Goal: Task Accomplishment & Management: Complete application form

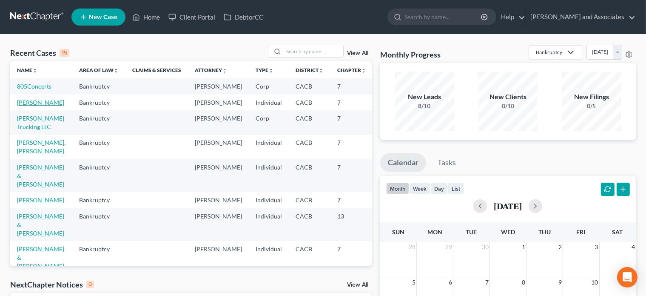
click at [48, 106] on link "[PERSON_NAME]" at bounding box center [40, 102] width 47 height 7
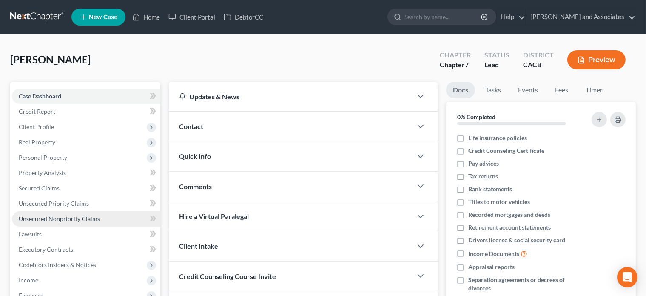
click at [82, 220] on span "Unsecured Nonpriority Claims" at bounding box center [59, 218] width 81 height 7
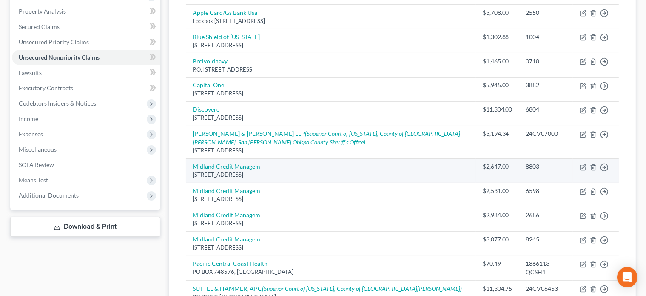
scroll to position [119, 0]
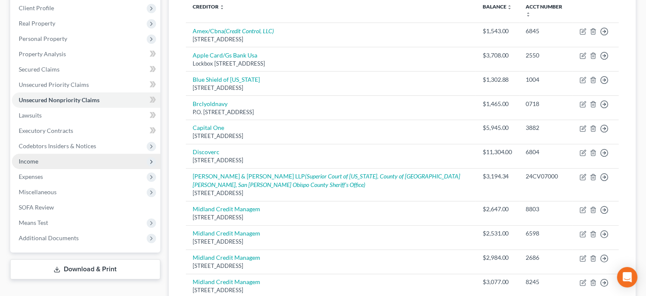
click at [101, 162] on span "Income" at bounding box center [86, 161] width 149 height 15
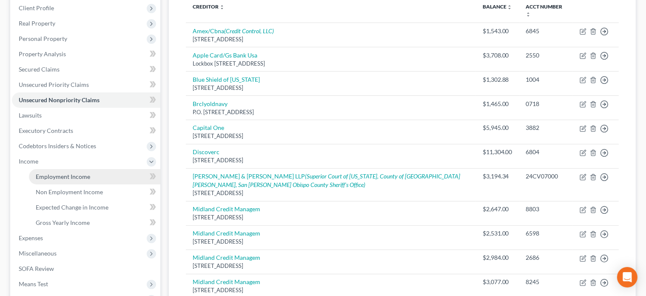
click at [92, 172] on link "Employment Income" at bounding box center [95, 176] width 132 height 15
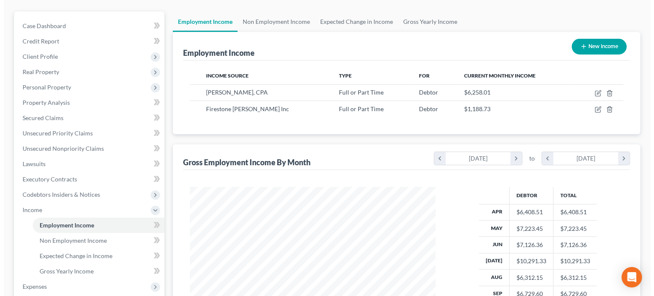
scroll to position [85, 0]
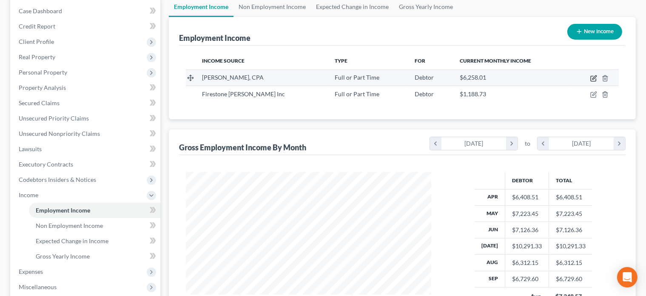
click at [595, 80] on icon "button" at bounding box center [594, 78] width 7 height 7
select select "0"
select select "4"
select select "2"
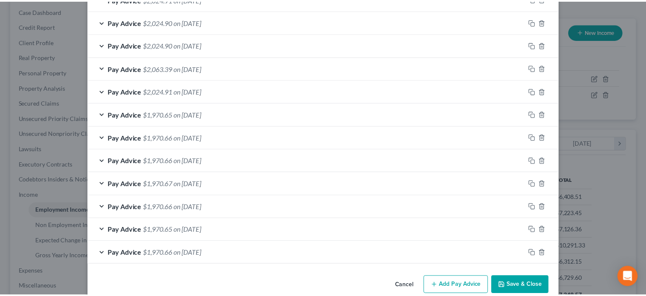
scroll to position [339, 0]
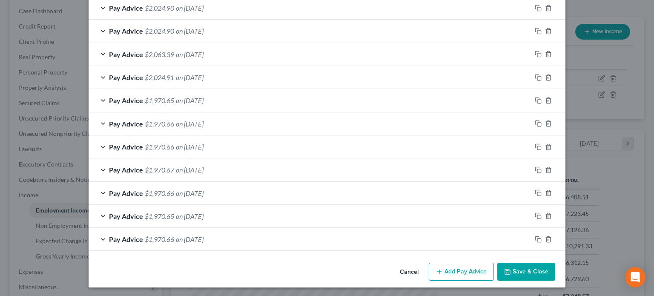
click at [525, 273] on button "Save & Close" at bounding box center [526, 272] width 58 height 18
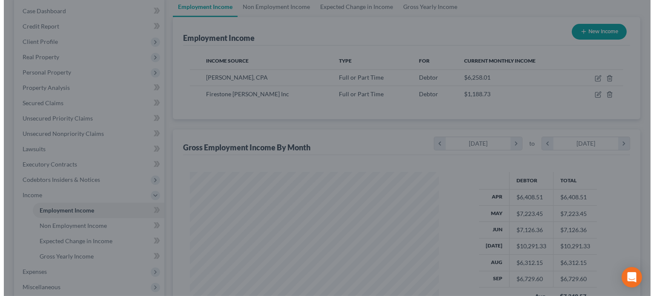
scroll to position [425429, 425318]
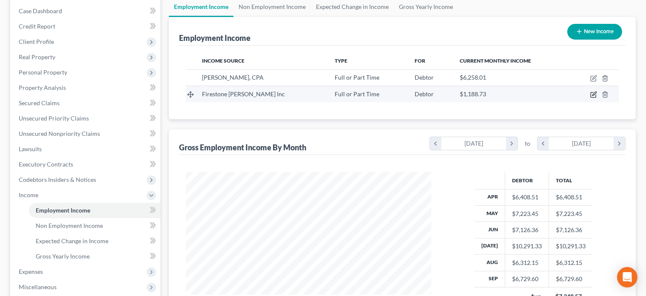
click at [593, 96] on icon "button" at bounding box center [594, 94] width 7 height 7
select select "0"
select select "4"
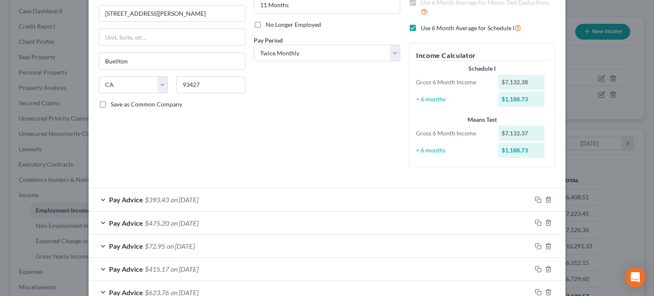
scroll to position [85, 0]
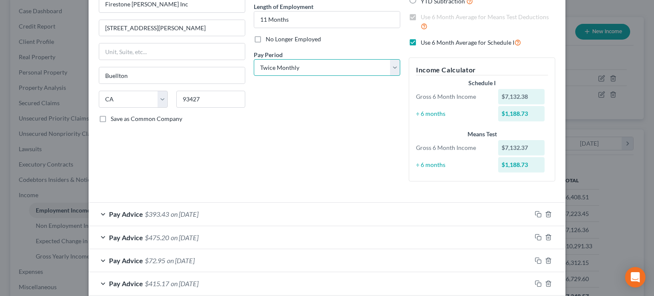
click at [303, 71] on select "Select Monthly Twice Monthly Every Other Week Weekly" at bounding box center [327, 67] width 146 height 17
click at [254, 59] on select "Select Monthly Twice Monthly Every Other Week Weekly" at bounding box center [327, 67] width 146 height 17
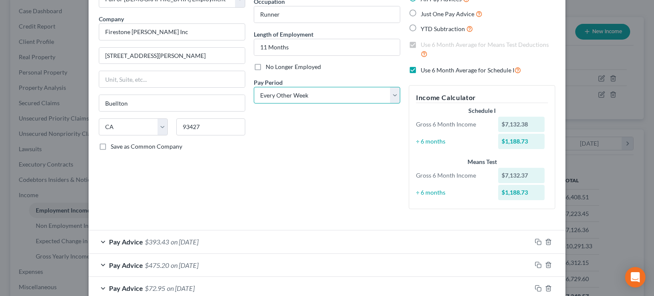
scroll to position [43, 0]
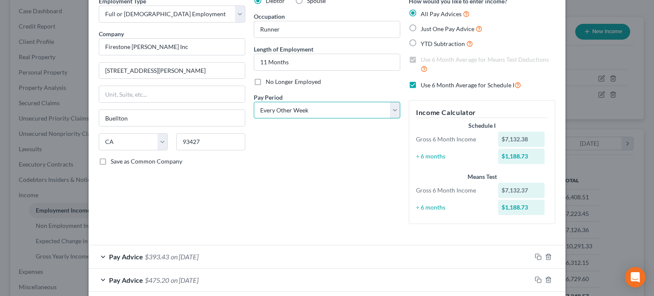
click at [312, 103] on select "Select Monthly Twice Monthly Every Other Week Weekly" at bounding box center [327, 110] width 146 height 17
click at [312, 109] on select "Select Monthly Twice Monthly Every Other Week Weekly" at bounding box center [327, 110] width 146 height 17
select select "0"
click at [254, 102] on select "Select Monthly Twice Monthly Every Other Week Weekly" at bounding box center [327, 110] width 146 height 17
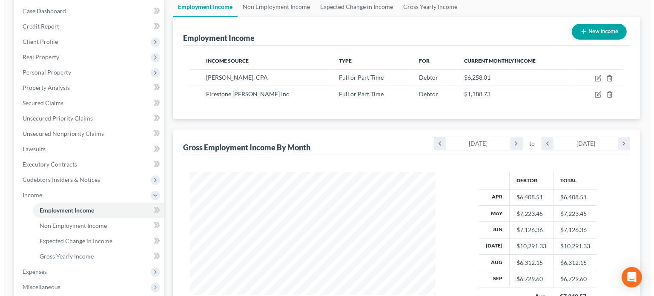
scroll to position [152, 263]
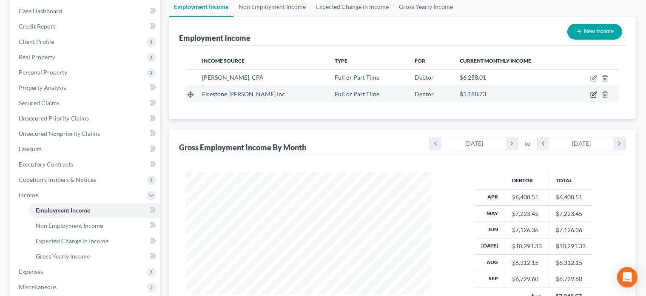
click at [595, 94] on icon "button" at bounding box center [594, 94] width 7 height 7
select select "0"
select select "4"
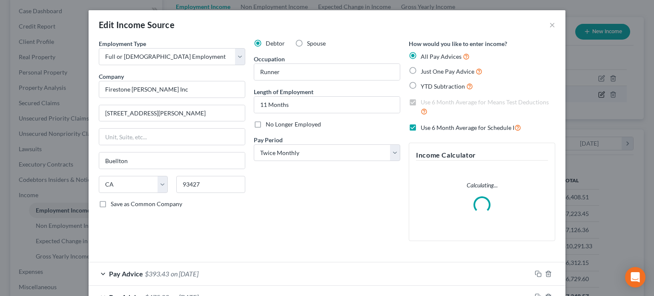
scroll to position [152, 266]
click at [282, 153] on select "Select Monthly Twice Monthly Every Other Week Weekly" at bounding box center [327, 152] width 146 height 17
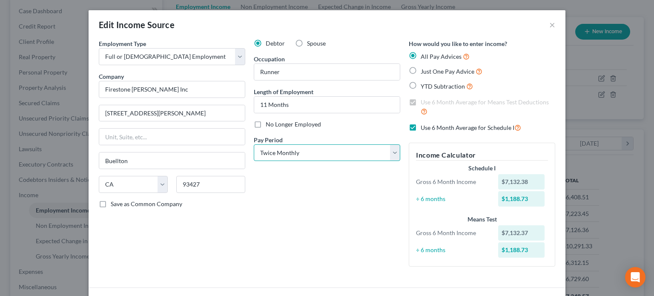
select select "2"
click at [254, 144] on select "Select Monthly Twice Monthly Every Other Week Weekly" at bounding box center [327, 152] width 146 height 17
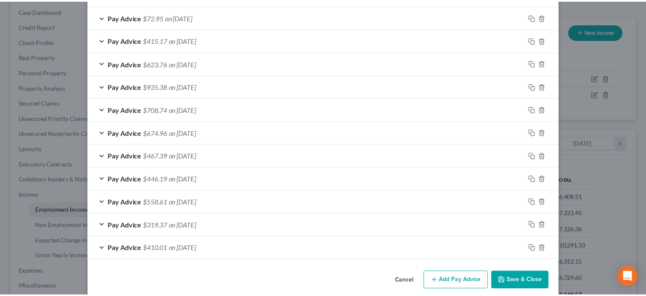
scroll to position [337, 0]
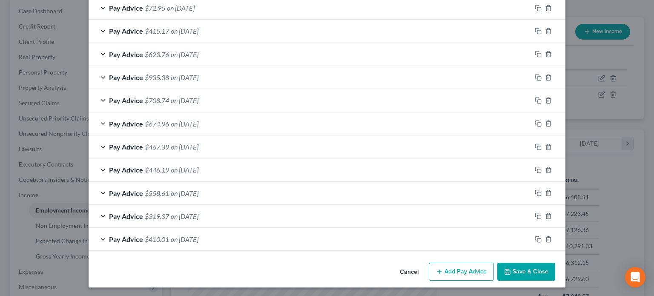
click at [512, 266] on button "Save & Close" at bounding box center [526, 272] width 58 height 18
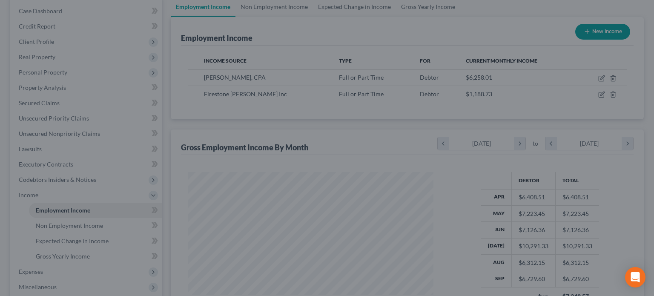
scroll to position [425429, 425318]
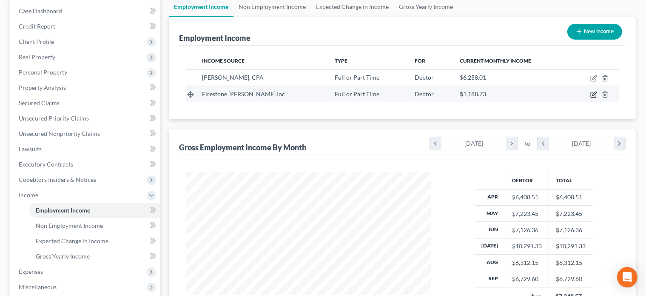
click at [593, 94] on icon "button" at bounding box center [595, 94] width 4 height 4
select select "0"
select select "4"
select select "2"
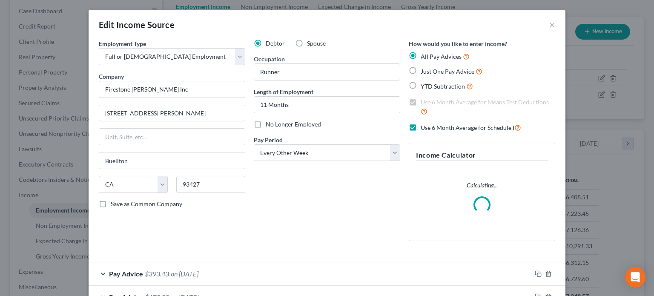
scroll to position [43, 0]
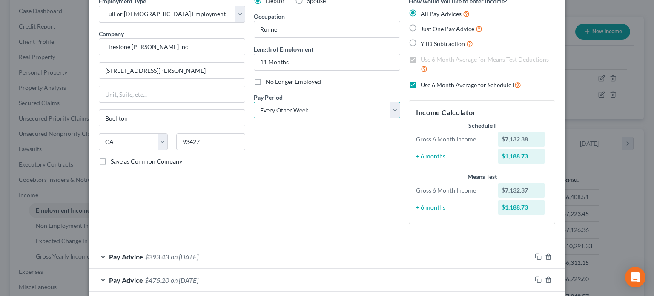
click at [368, 109] on select "Select Monthly Twice Monthly Every Other Week Weekly" at bounding box center [327, 110] width 146 height 17
click at [420, 84] on label "Use 6 Month Average for Schedule I" at bounding box center [470, 85] width 100 height 10
click at [424, 84] on input "Use 6 Month Average for Schedule I" at bounding box center [427, 83] width 6 height 6
checkbox input "false"
click at [420, 61] on label "Use 6 Month Average for Means Test Deductions" at bounding box center [487, 64] width 134 height 18
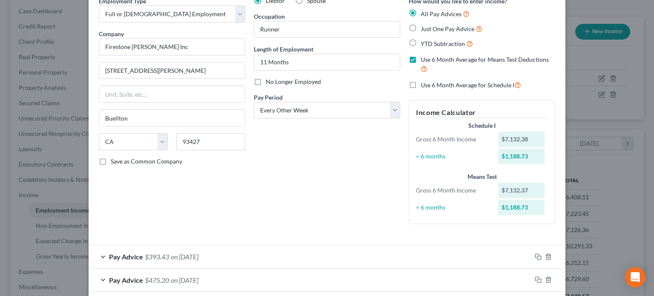
click at [424, 61] on input "Use 6 Month Average for Means Test Deductions" at bounding box center [427, 58] width 6 height 6
checkbox input "false"
click at [504, 73] on div "How would you like to enter income? All Pay Advices Just One Pay Advice YTD Sub…" at bounding box center [481, 114] width 155 height 234
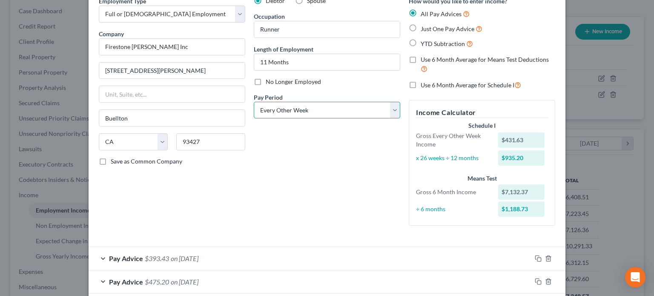
click at [355, 109] on select "Select Monthly Twice Monthly Every Other Week Weekly" at bounding box center [327, 110] width 146 height 17
select select "1"
click at [254, 102] on select "Select Monthly Twice Monthly Every Other Week Weekly" at bounding box center [327, 110] width 146 height 17
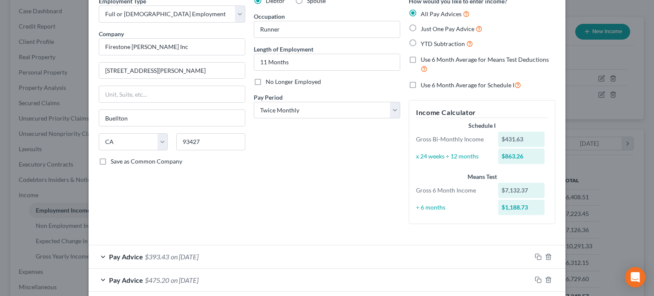
click at [414, 92] on div "How would you like to enter income? All Pay Advices Just One Pay Advice YTD Sub…" at bounding box center [481, 114] width 155 height 234
click at [416, 89] on div "Use 6 Month Average for Schedule I" at bounding box center [482, 85] width 146 height 10
click at [420, 86] on span "Use 6 Month Average for Schedule I" at bounding box center [467, 84] width 94 height 7
click at [424, 86] on input "Use 6 Month Average for Schedule I" at bounding box center [427, 83] width 6 height 6
checkbox input "true"
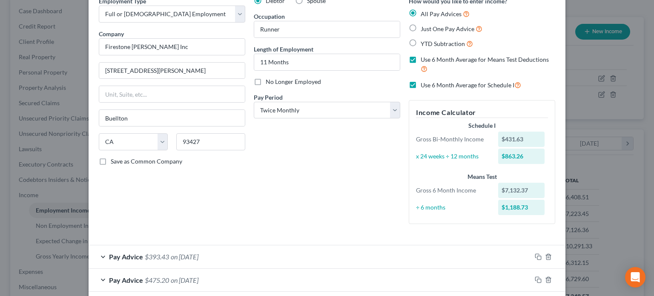
checkbox input "true"
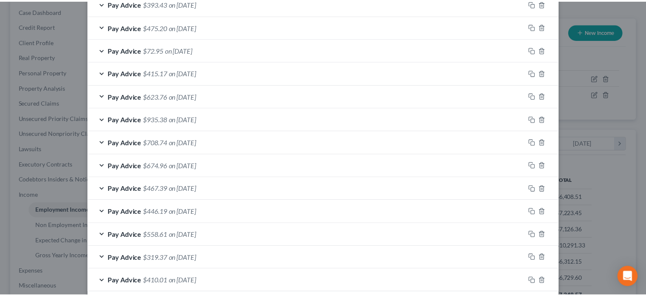
scroll to position [337, 0]
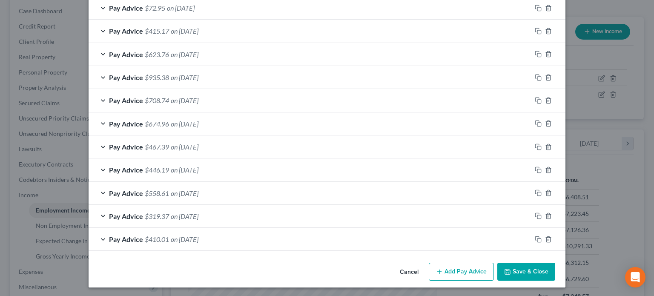
click at [528, 270] on button "Save & Close" at bounding box center [526, 272] width 58 height 18
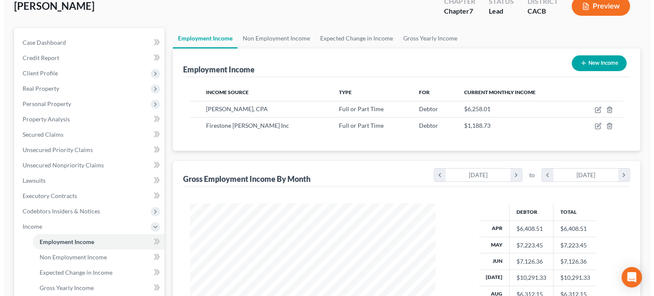
scroll to position [0, 0]
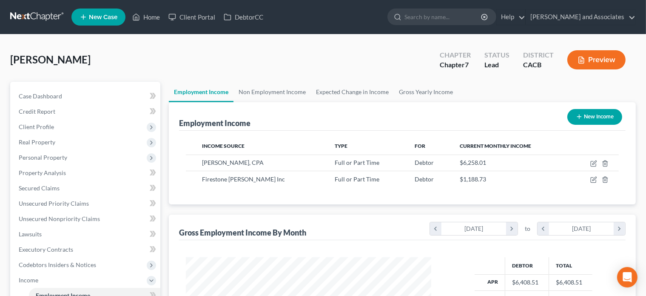
click at [594, 56] on button "Preview" at bounding box center [597, 59] width 58 height 19
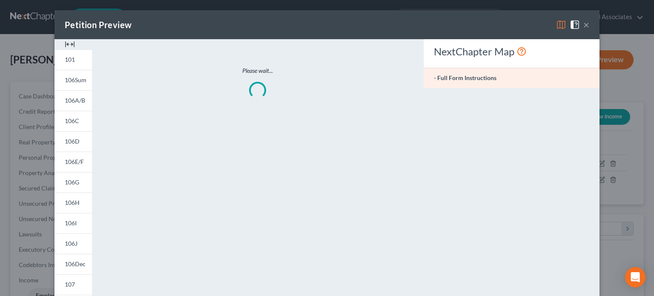
scroll to position [152, 266]
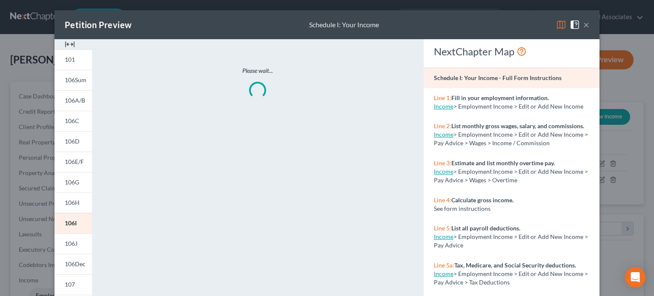
click at [558, 27] on img at bounding box center [561, 25] width 10 height 10
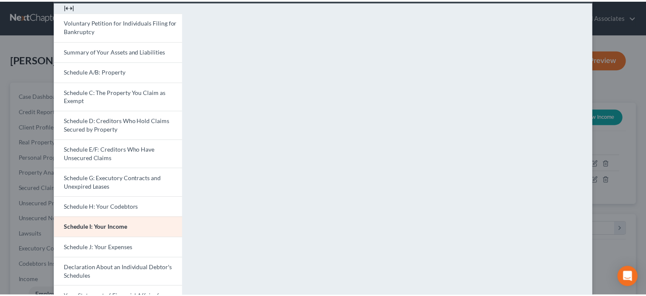
scroll to position [0, 0]
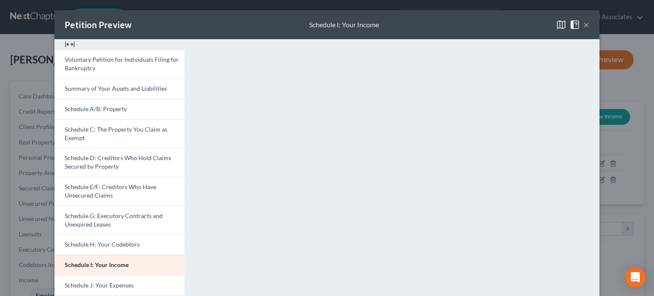
click at [583, 29] on button "×" at bounding box center [586, 25] width 6 height 10
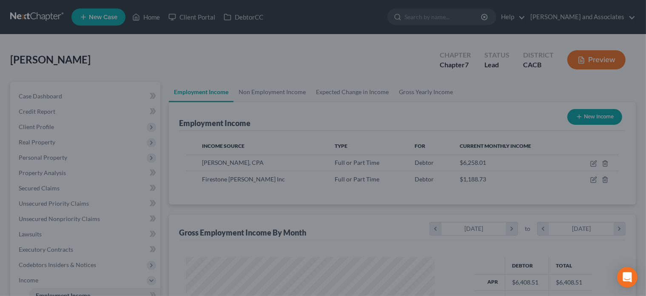
scroll to position [152, 263]
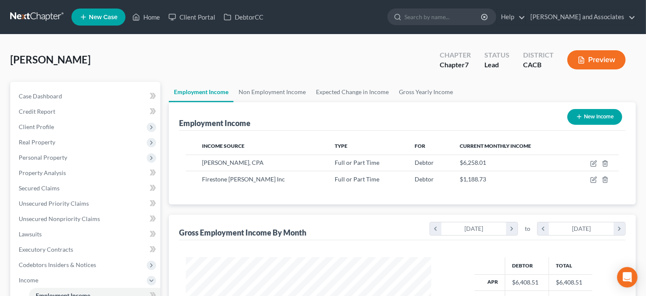
click at [602, 52] on button "Preview" at bounding box center [597, 59] width 58 height 19
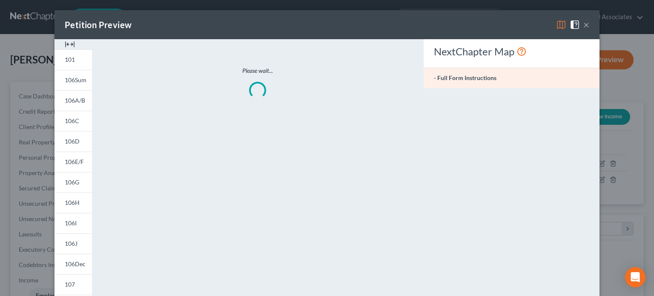
scroll to position [152, 266]
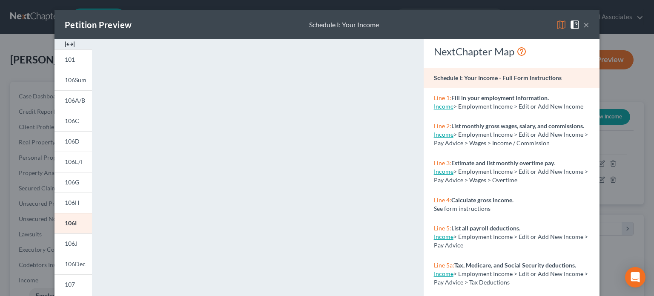
click at [557, 23] on img at bounding box center [561, 25] width 10 height 10
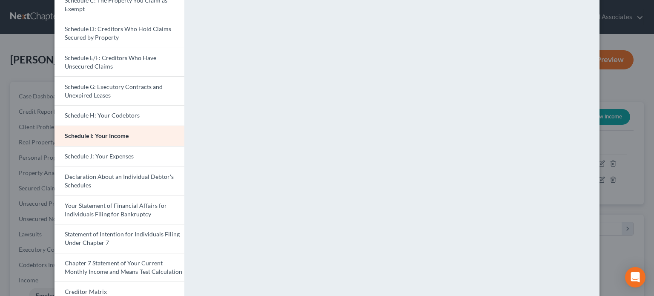
scroll to position [170, 0]
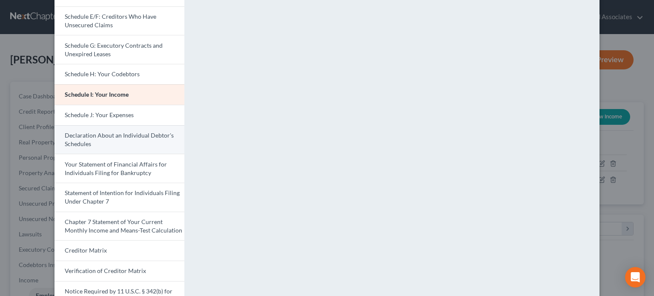
click at [89, 150] on link "Declaration About an Individual Debtor's Schedules" at bounding box center [119, 139] width 130 height 29
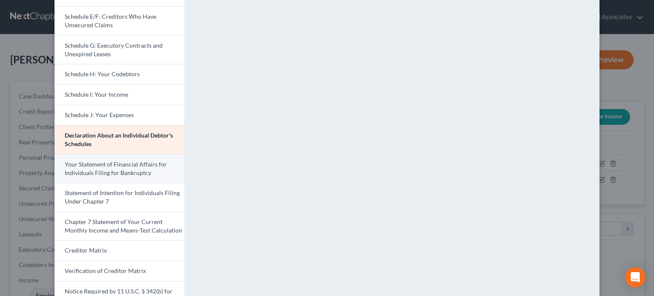
click at [107, 169] on span "Your Statement of Financial Affairs for Individuals Filing for Bankruptcy" at bounding box center [116, 168] width 102 height 16
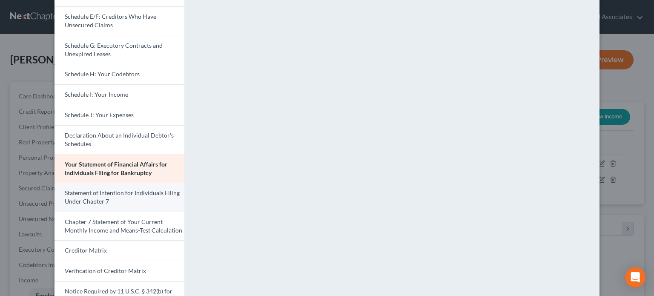
click at [140, 208] on link "Statement of Intention for Individuals Filing Under Chapter 7" at bounding box center [119, 197] width 130 height 29
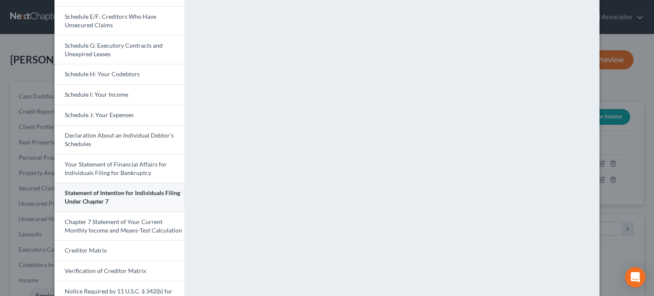
click at [145, 194] on span "Statement of Intention for Individuals Filing Under Chapter 7" at bounding box center [122, 197] width 115 height 16
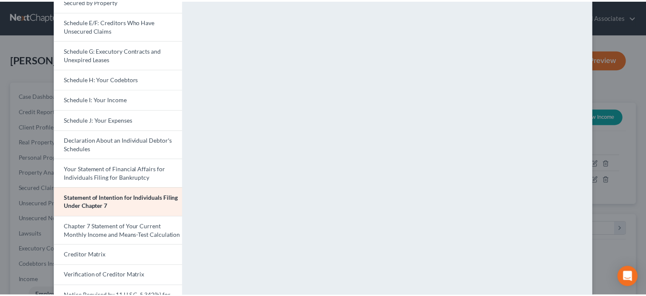
scroll to position [0, 0]
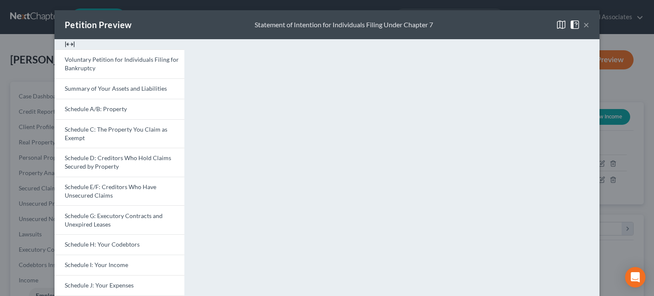
click at [583, 21] on button "×" at bounding box center [586, 25] width 6 height 10
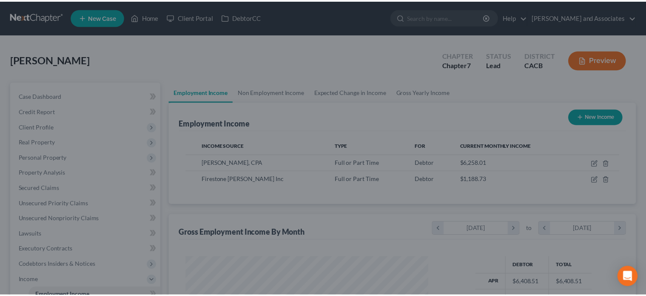
scroll to position [425429, 425318]
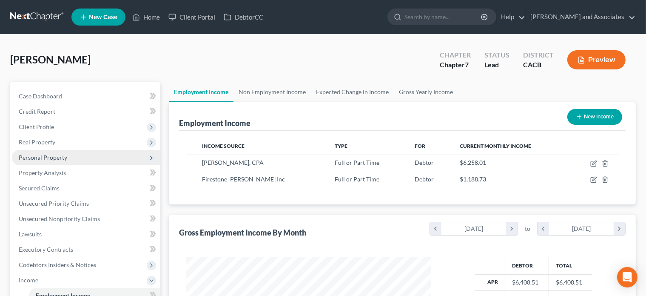
click at [81, 151] on span "Personal Property" at bounding box center [86, 157] width 149 height 15
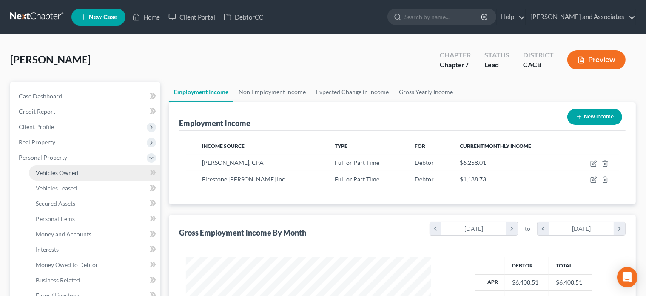
click at [84, 173] on link "Vehicles Owned" at bounding box center [95, 172] width 132 height 15
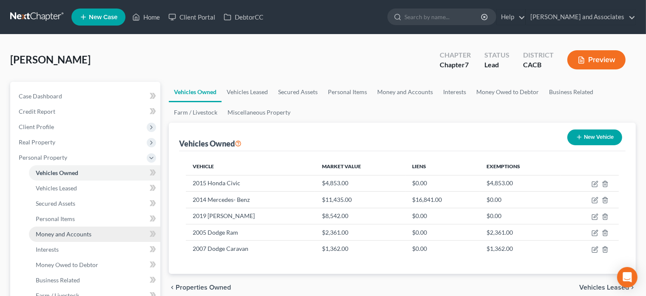
click at [87, 232] on span "Money and Accounts" at bounding box center [64, 233] width 56 height 7
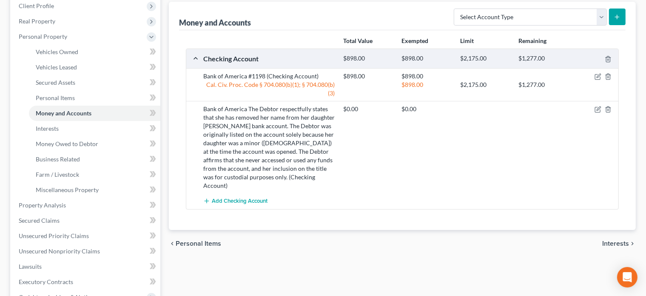
scroll to position [128, 0]
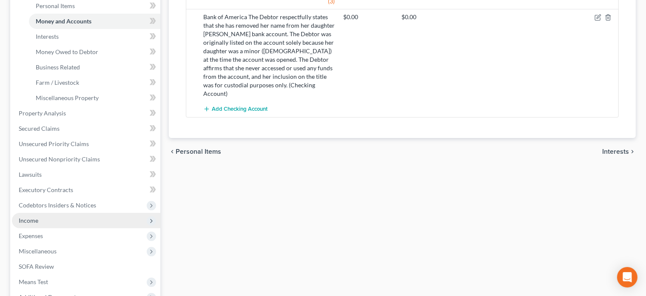
click at [83, 225] on span "Income" at bounding box center [86, 220] width 149 height 15
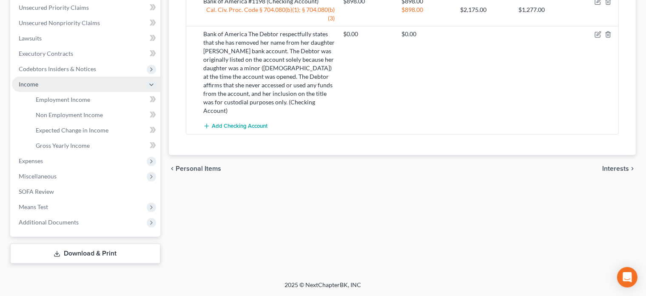
scroll to position [195, 0]
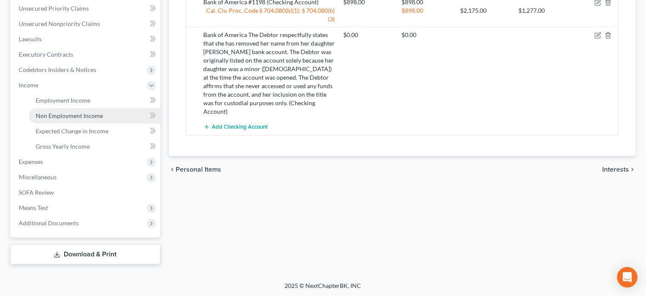
click at [79, 117] on span "Non Employment Income" at bounding box center [69, 115] width 67 height 7
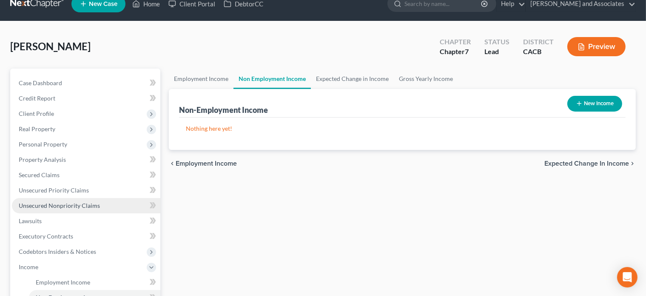
scroll to position [85, 0]
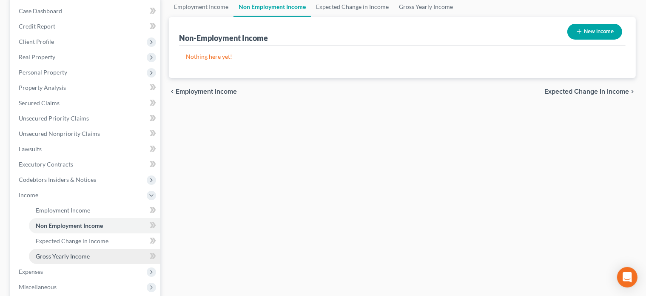
click at [70, 257] on span "Gross Yearly Income" at bounding box center [63, 255] width 54 height 7
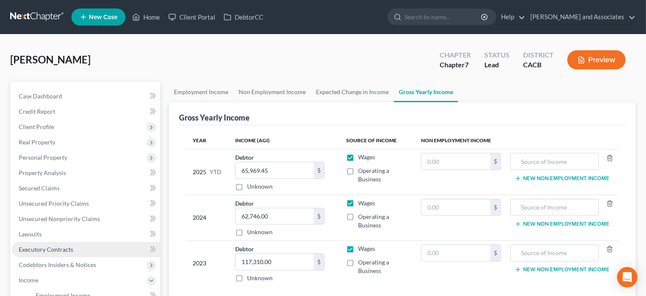
scroll to position [128, 0]
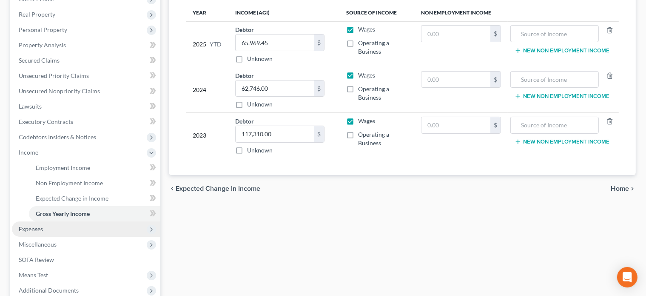
click at [57, 226] on span "Expenses" at bounding box center [86, 228] width 149 height 15
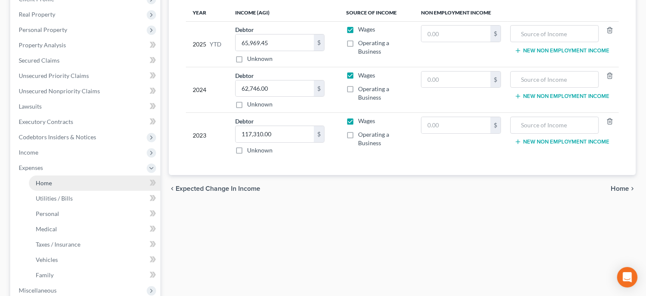
click at [58, 184] on link "Home" at bounding box center [95, 182] width 132 height 15
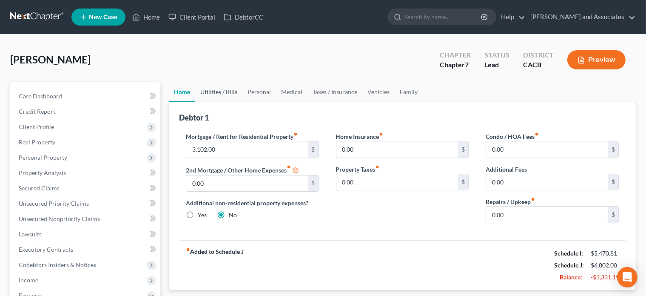
click at [204, 89] on link "Utilities / Bills" at bounding box center [218, 92] width 47 height 20
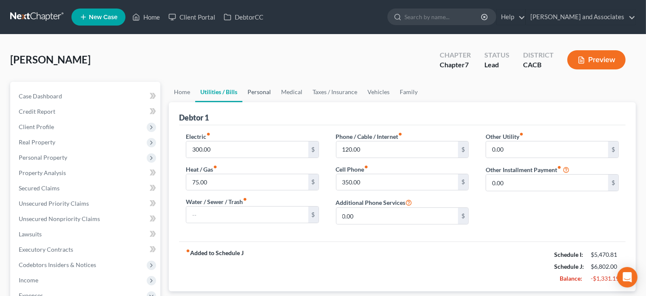
click at [254, 92] on link "Personal" at bounding box center [260, 92] width 34 height 20
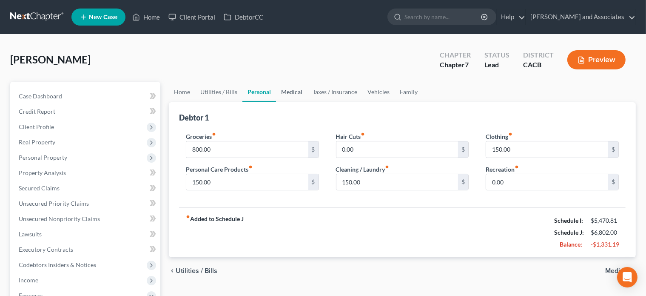
click at [303, 94] on link "Medical" at bounding box center [291, 92] width 31 height 20
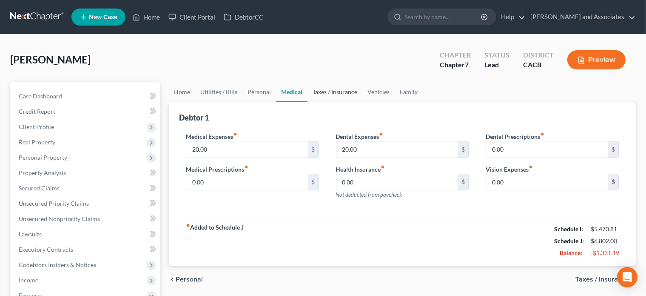
click at [313, 91] on link "Taxes / Insurance" at bounding box center [335, 92] width 55 height 20
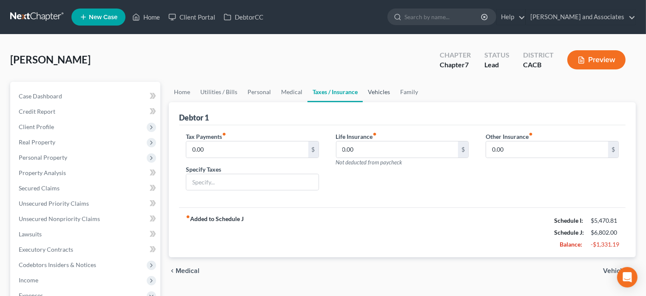
click at [378, 97] on link "Vehicles" at bounding box center [379, 92] width 32 height 20
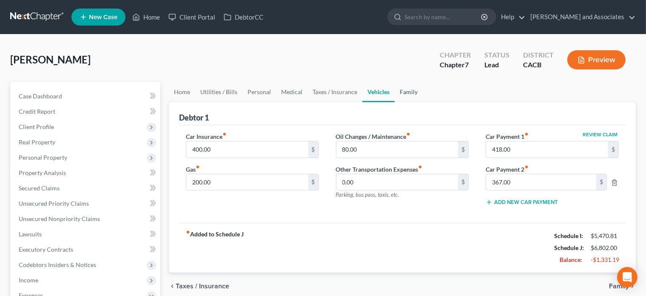
click at [413, 96] on link "Family" at bounding box center [409, 92] width 28 height 20
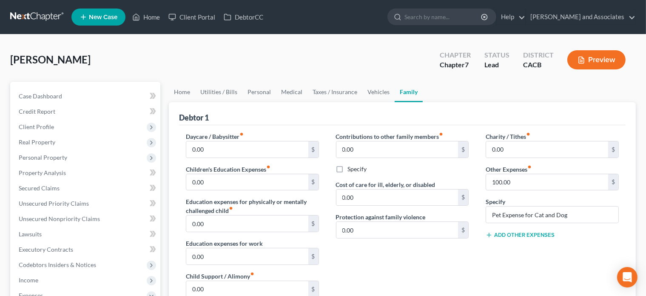
click at [41, 14] on link at bounding box center [37, 16] width 54 height 15
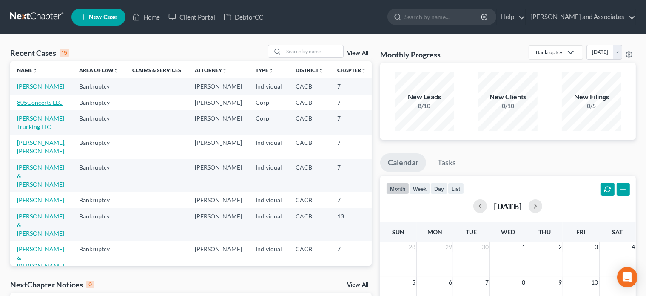
click at [43, 106] on link "805Concerts LLC" at bounding box center [40, 102] width 46 height 7
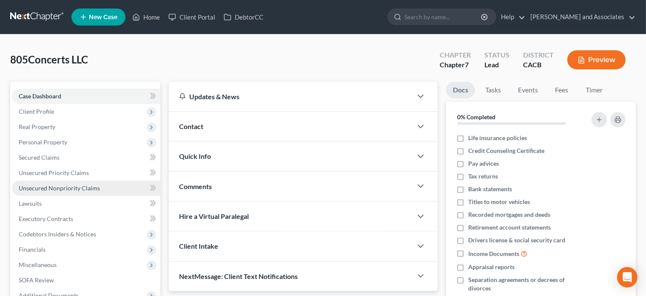
click at [89, 190] on span "Unsecured Nonpriority Claims" at bounding box center [59, 187] width 81 height 7
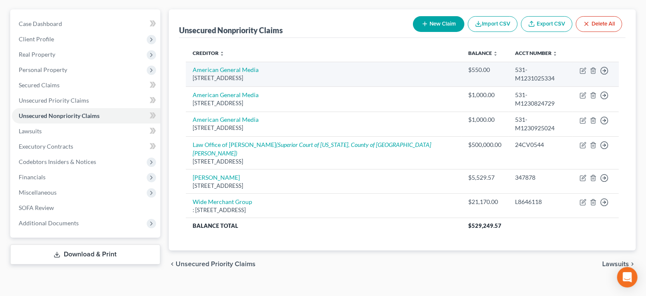
scroll to position [75, 0]
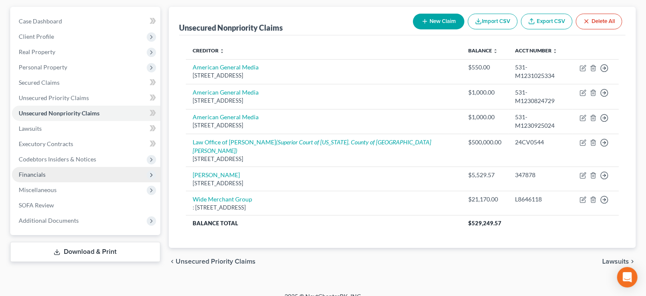
click at [55, 177] on span "Financials" at bounding box center [86, 174] width 149 height 15
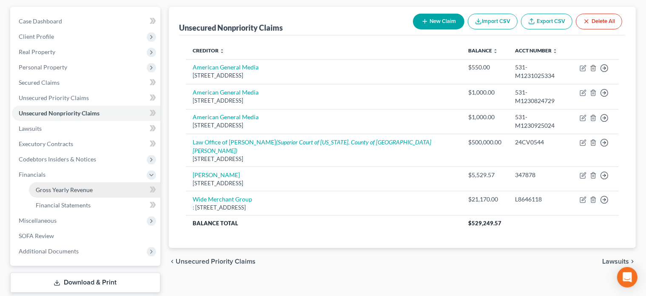
click at [58, 188] on span "Gross Yearly Revenue" at bounding box center [64, 189] width 57 height 7
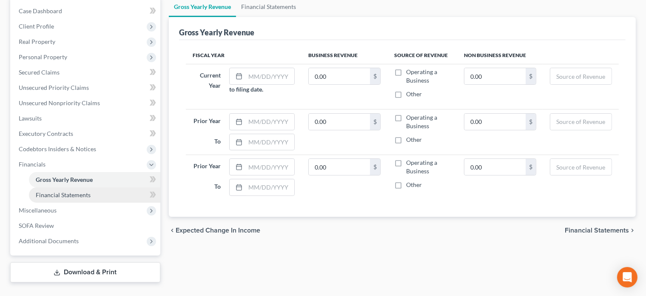
click at [74, 190] on link "Financial Statements" at bounding box center [95, 194] width 132 height 15
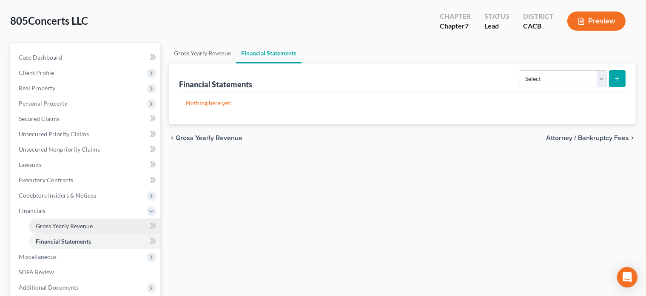
scroll to position [85, 0]
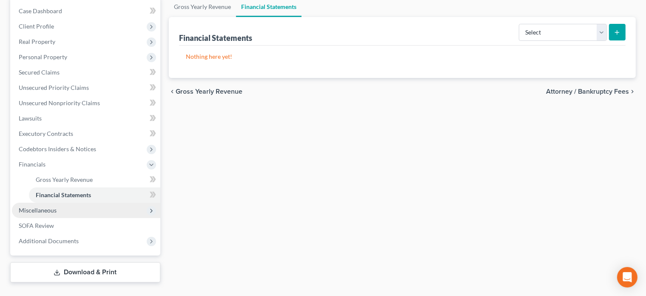
click at [55, 211] on span "Miscellaneous" at bounding box center [38, 209] width 38 height 7
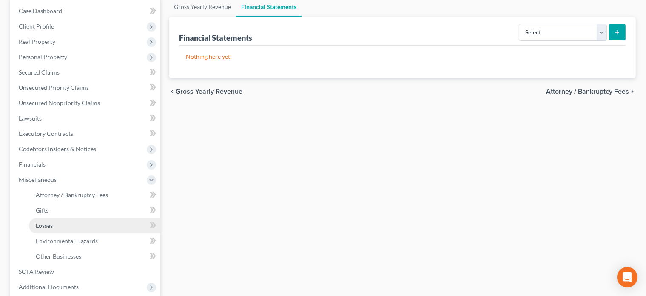
click at [67, 218] on link "Losses" at bounding box center [95, 225] width 132 height 15
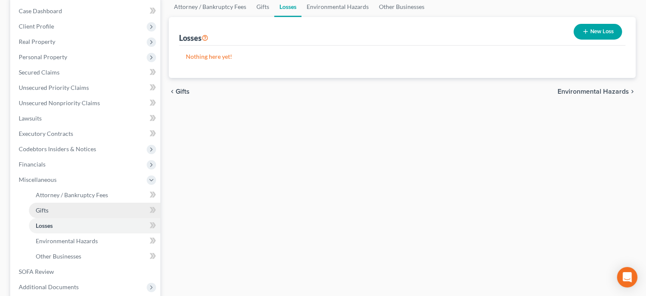
click at [65, 209] on link "Gifts" at bounding box center [95, 210] width 132 height 15
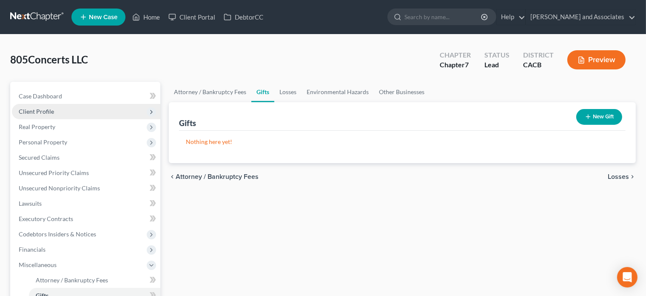
click at [69, 104] on span "Client Profile" at bounding box center [86, 111] width 149 height 15
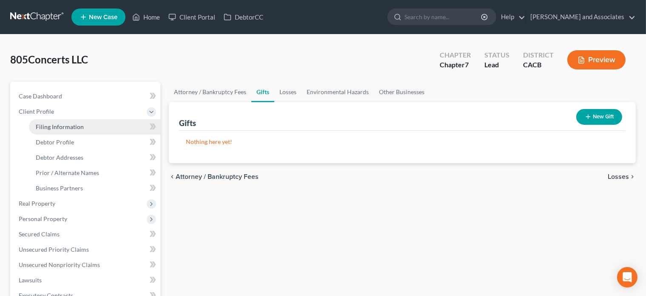
click at [87, 127] on link "Filing Information" at bounding box center [95, 126] width 132 height 15
select select "3"
select select "1"
select select "0"
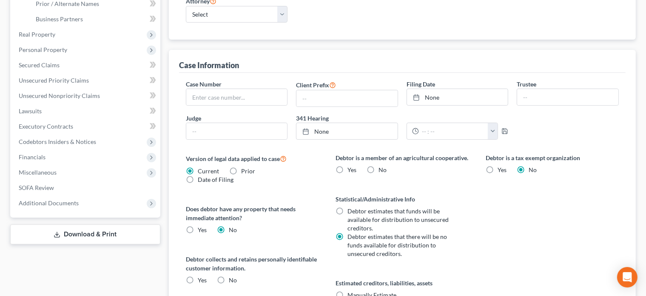
scroll to position [170, 0]
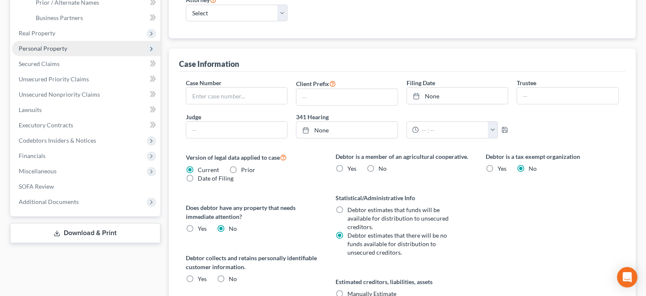
click at [78, 46] on span "Personal Property" at bounding box center [86, 48] width 149 height 15
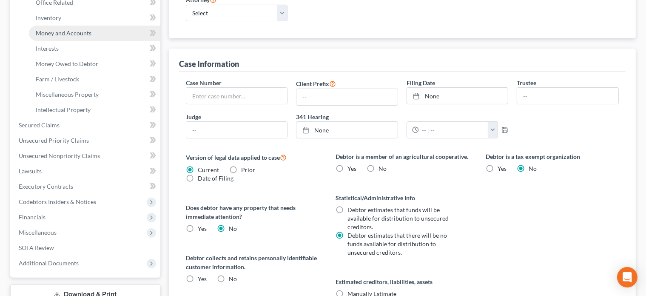
click at [78, 27] on link "Money and Accounts" at bounding box center [95, 33] width 132 height 15
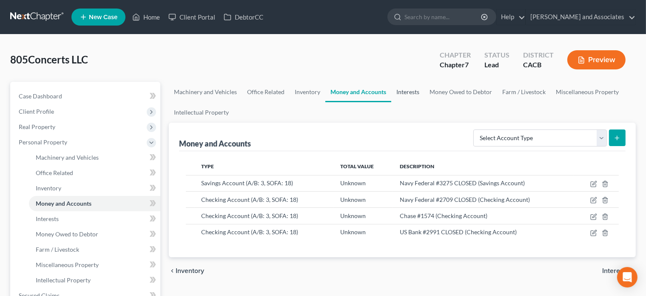
click at [403, 94] on link "Interests" at bounding box center [408, 92] width 33 height 20
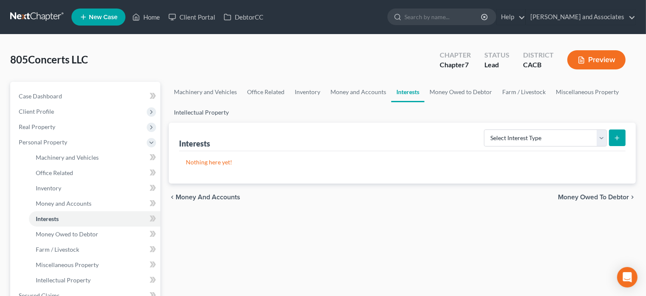
click at [212, 114] on link "Intellectual Property" at bounding box center [201, 112] width 65 height 20
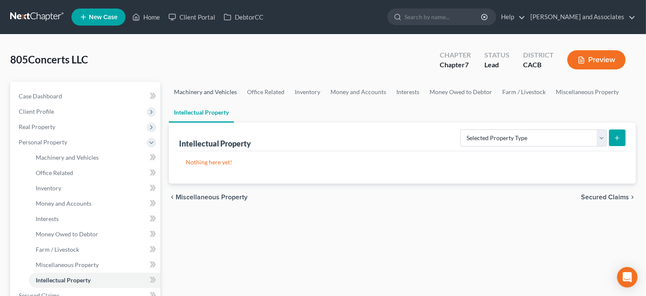
click at [206, 91] on link "Machinery and Vehicles" at bounding box center [205, 92] width 73 height 20
